Goal: Check status: Check status

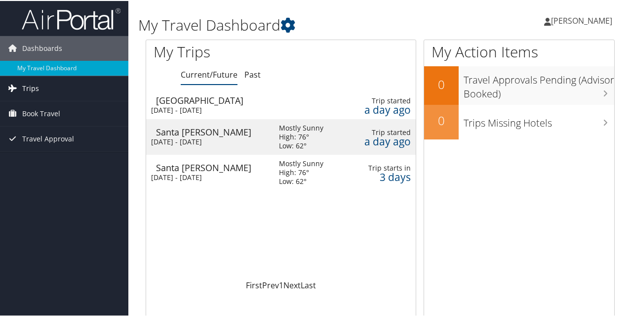
click at [42, 87] on link "Trips" at bounding box center [64, 87] width 128 height 25
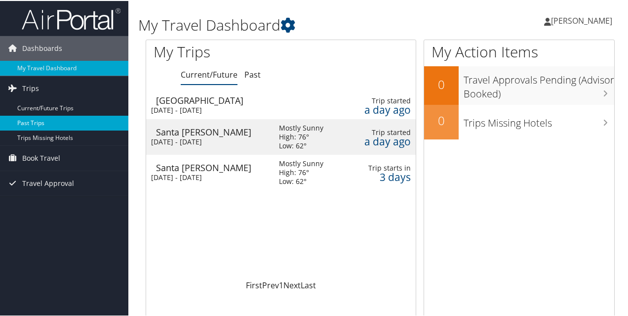
click at [33, 122] on link "Past Trips" at bounding box center [64, 122] width 128 height 15
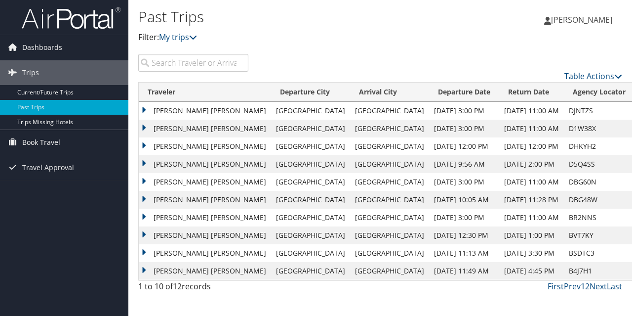
click at [143, 197] on td "[PERSON_NAME] [PERSON_NAME]" at bounding box center [205, 200] width 132 height 18
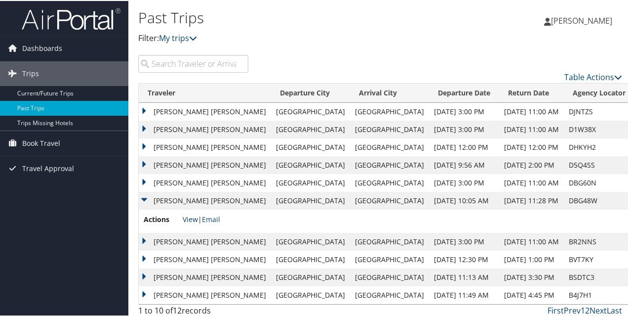
click at [193, 216] on link "View" at bounding box center [190, 217] width 15 height 9
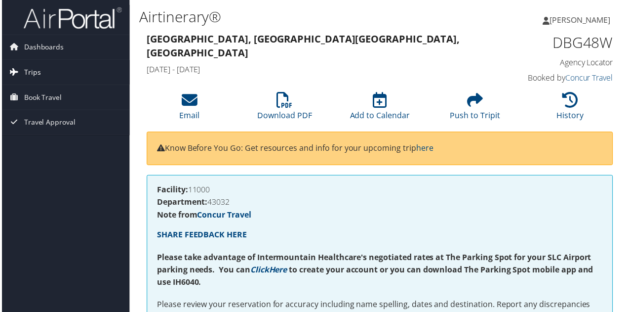
click at [31, 69] on span "Trips" at bounding box center [30, 72] width 17 height 25
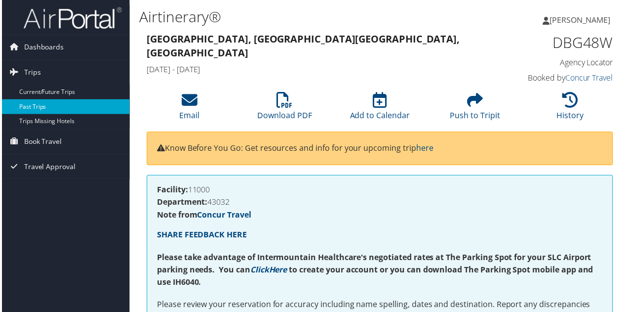
click at [32, 107] on link "Past Trips" at bounding box center [64, 107] width 128 height 15
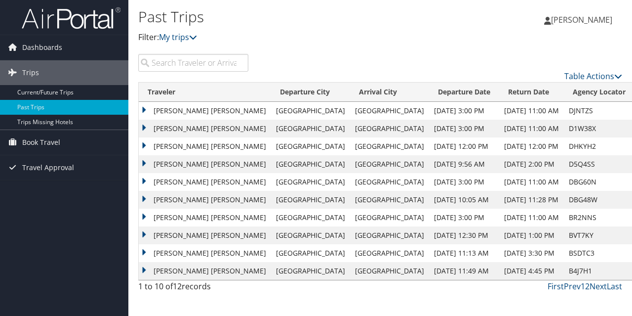
click at [143, 182] on td "[PERSON_NAME] [PERSON_NAME]" at bounding box center [205, 182] width 132 height 18
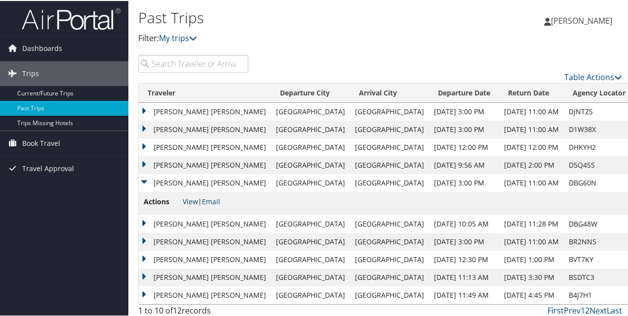
click at [193, 201] on link "View" at bounding box center [190, 200] width 15 height 9
click at [144, 176] on td "SCHIAVETTA LANEE HICKS" at bounding box center [205, 182] width 132 height 18
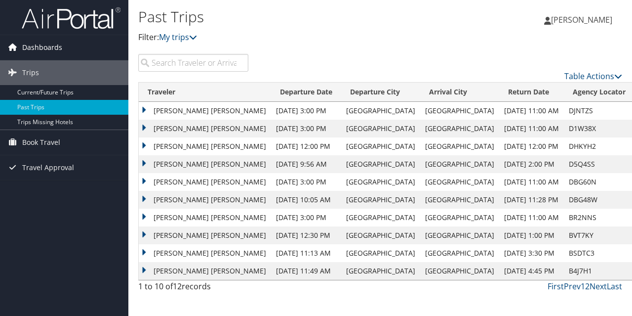
click at [40, 46] on span "Dashboards" at bounding box center [42, 47] width 40 height 25
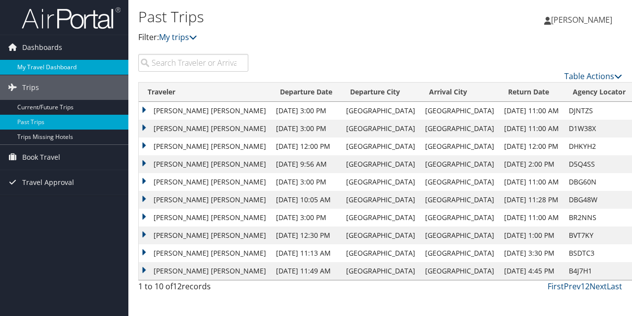
click at [38, 60] on link "My Travel Dashboard" at bounding box center [64, 67] width 128 height 15
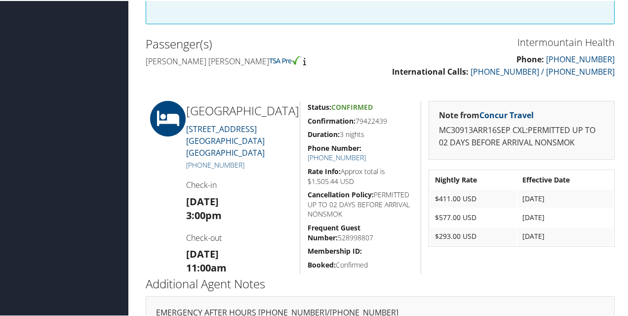
scroll to position [322, 0]
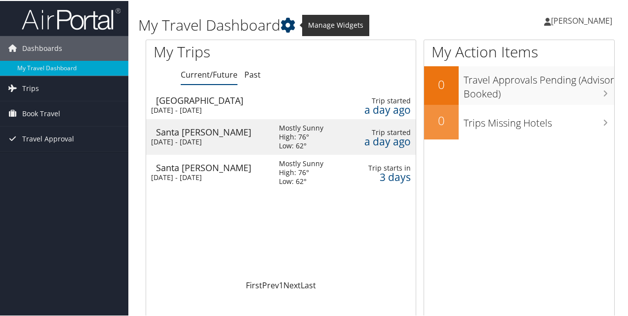
click at [291, 23] on icon at bounding box center [287, 24] width 15 height 15
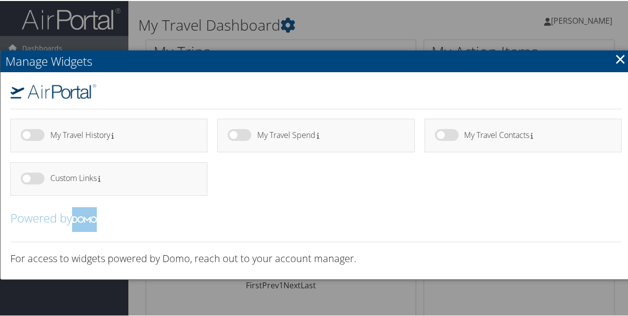
click at [618, 58] on link "×" at bounding box center [620, 58] width 11 height 20
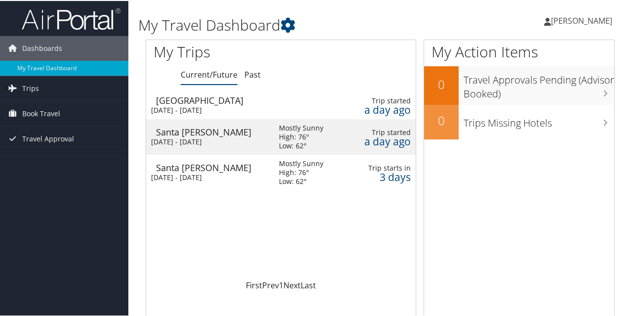
click at [570, 18] on span "[PERSON_NAME]" at bounding box center [581, 19] width 61 height 11
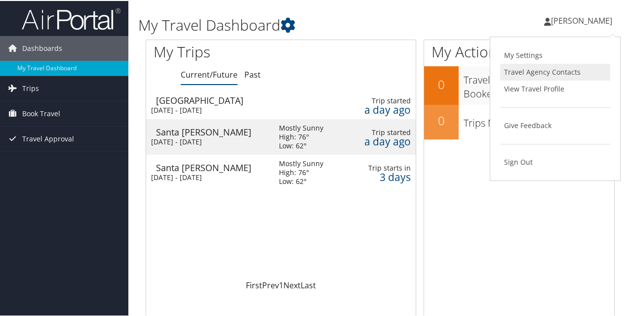
click at [520, 67] on link "Travel Agency Contacts" at bounding box center [555, 71] width 110 height 17
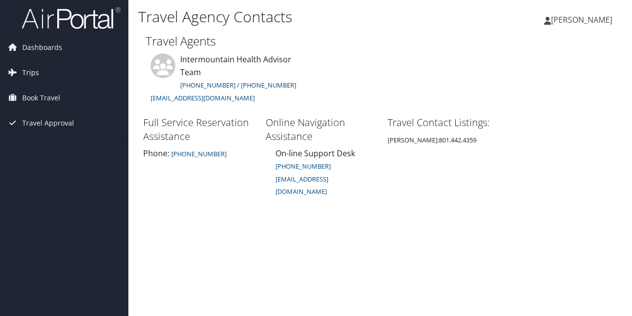
click at [36, 74] on span "Trips" at bounding box center [30, 72] width 17 height 25
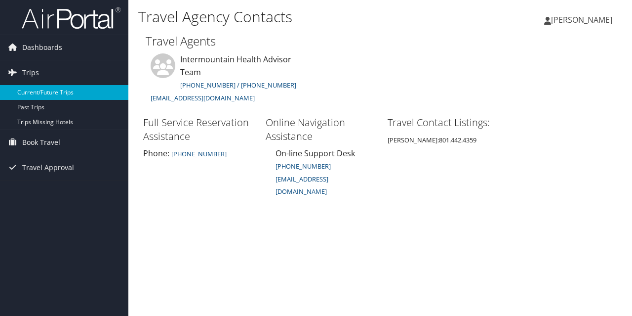
click at [41, 89] on link "Current/Future Trips" at bounding box center [64, 92] width 128 height 15
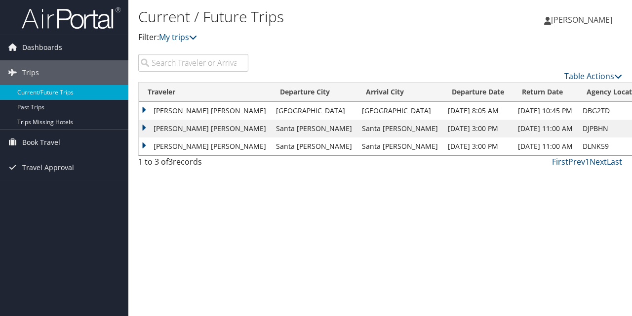
click at [144, 106] on td "[PERSON_NAME] [PERSON_NAME]" at bounding box center [205, 111] width 132 height 18
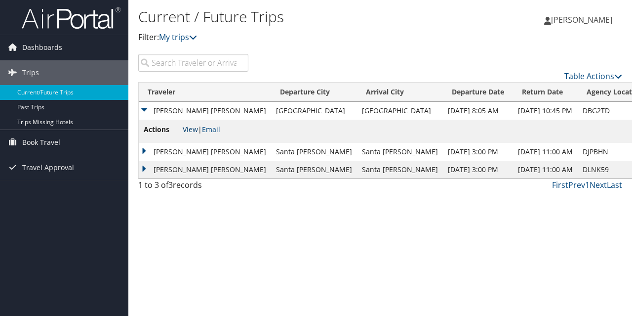
click at [192, 130] on link "View" at bounding box center [190, 128] width 15 height 9
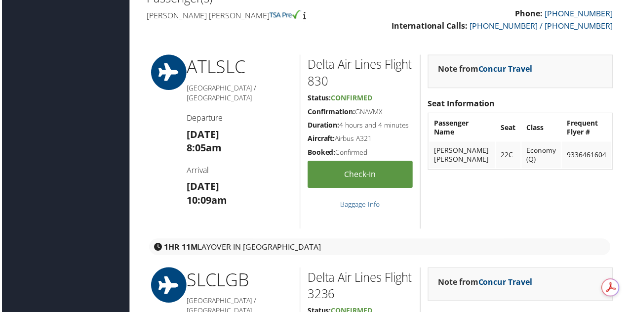
click at [373, 28] on div "Intermountain Health Phone: [PHONE_NUMBER] International Calls: [PHONE_NUMBER] …" at bounding box center [380, 15] width 484 height 54
